Goal: Check status: Check status

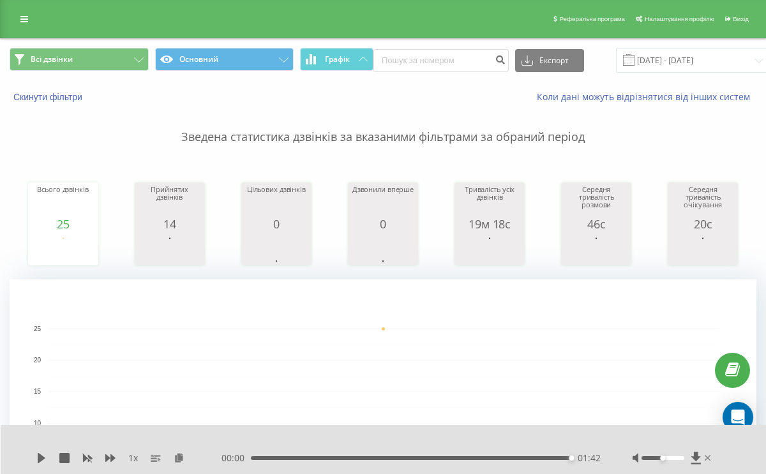
scroll to position [0, 27]
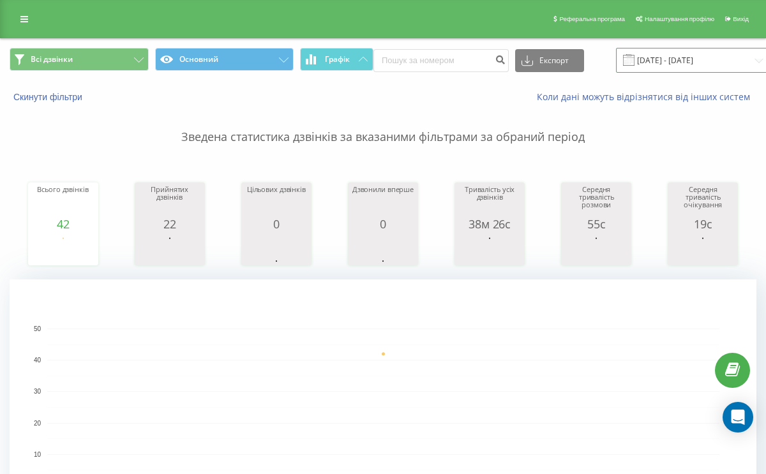
click at [634, 58] on input "[DATE] - [DATE]" at bounding box center [693, 60] width 154 height 25
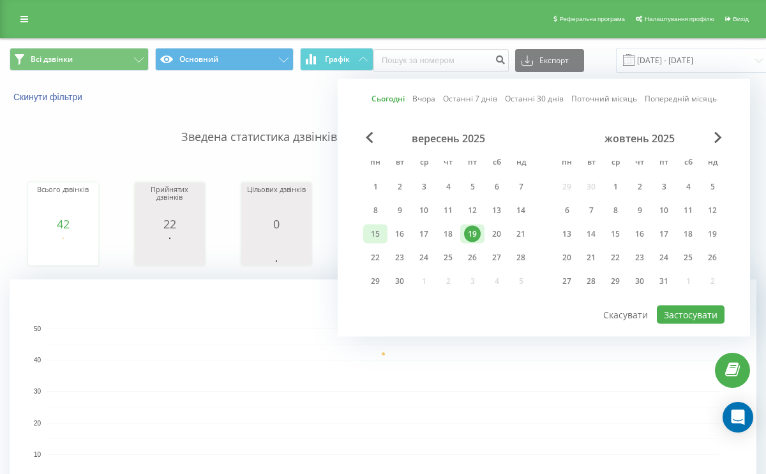
click at [372, 239] on div "15" at bounding box center [375, 234] width 17 height 17
click at [474, 239] on div "19" at bounding box center [472, 234] width 17 height 17
click at [687, 312] on button "Застосувати" at bounding box center [691, 315] width 68 height 19
type input "[DATE] - [DATE]"
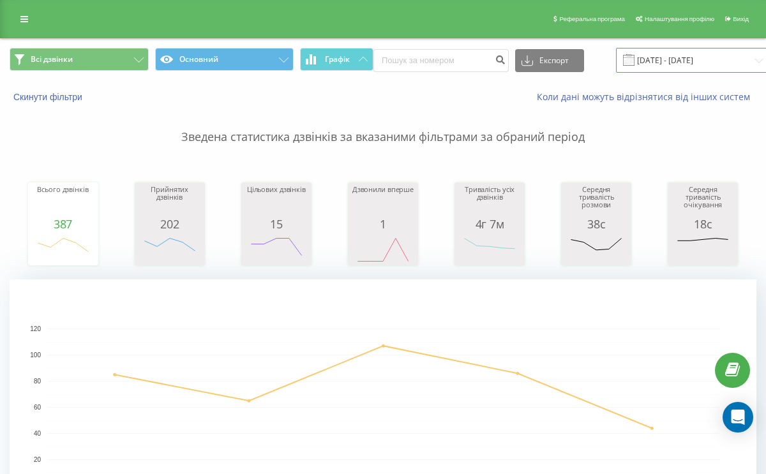
click at [635, 60] on input "15.09.2025 - 19.09.2025" at bounding box center [693, 60] width 154 height 25
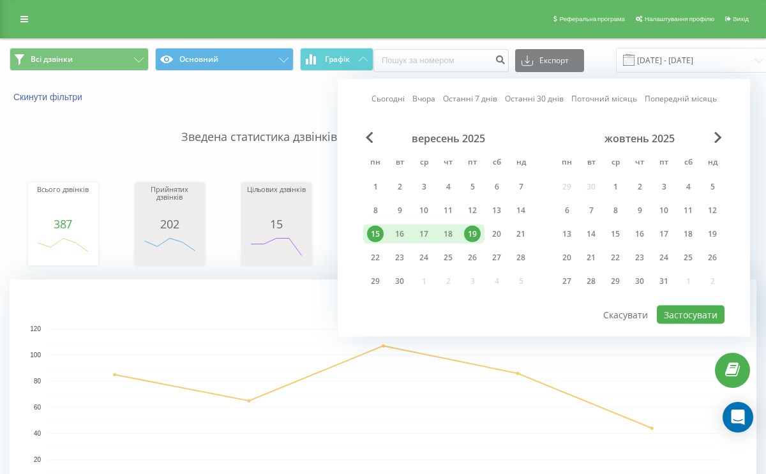
click at [482, 229] on div "19" at bounding box center [472, 234] width 24 height 19
click at [684, 317] on button "Застосувати" at bounding box center [691, 315] width 68 height 19
type input "[DATE] - [DATE]"
